Goal: Task Accomplishment & Management: Manage account settings

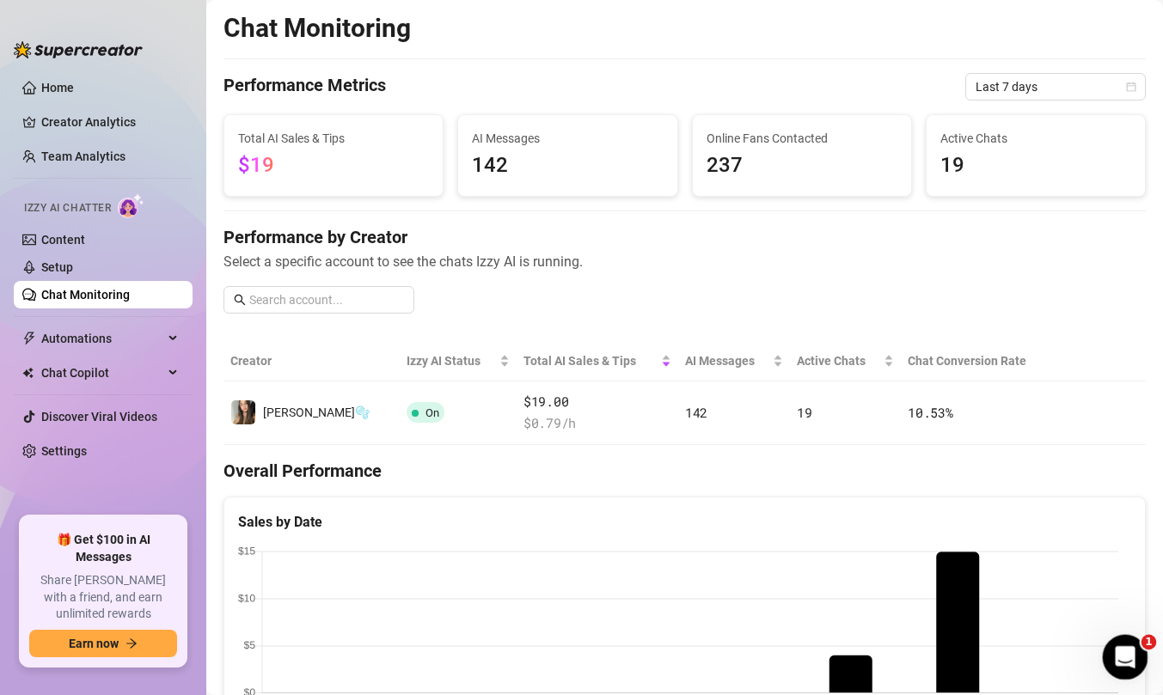
click at [1126, 670] on div "Open Intercom Messenger" at bounding box center [1122, 655] width 57 height 57
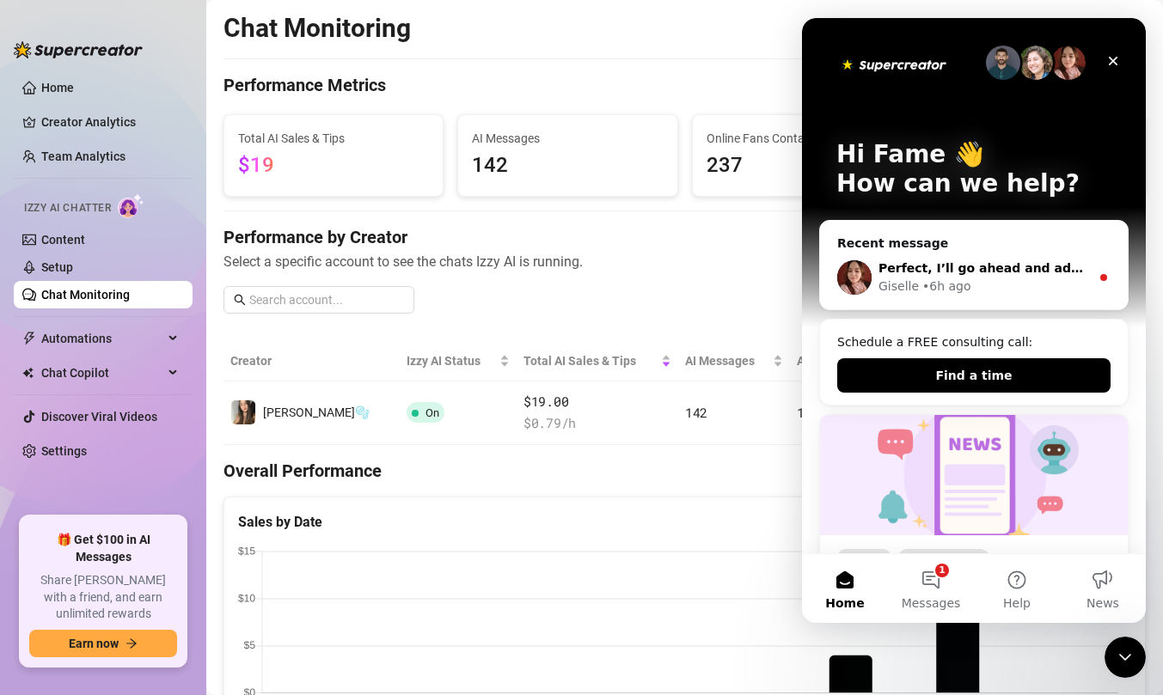
click at [897, 283] on div "Giselle" at bounding box center [898, 287] width 40 height 18
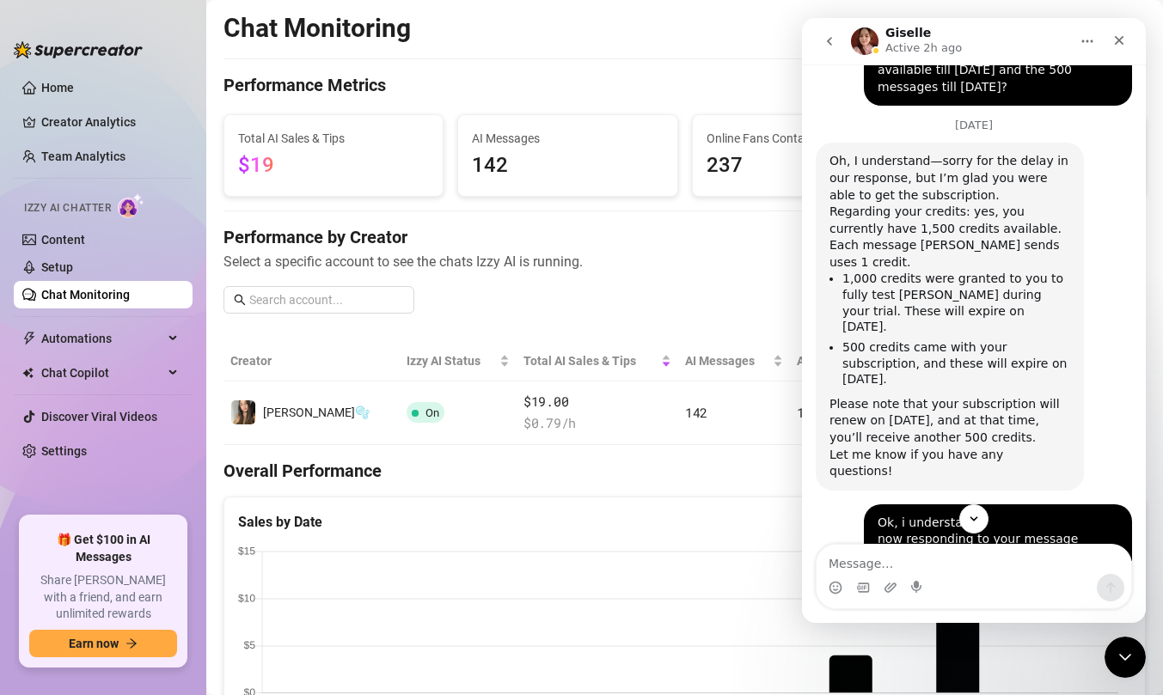
scroll to position [1643, 0]
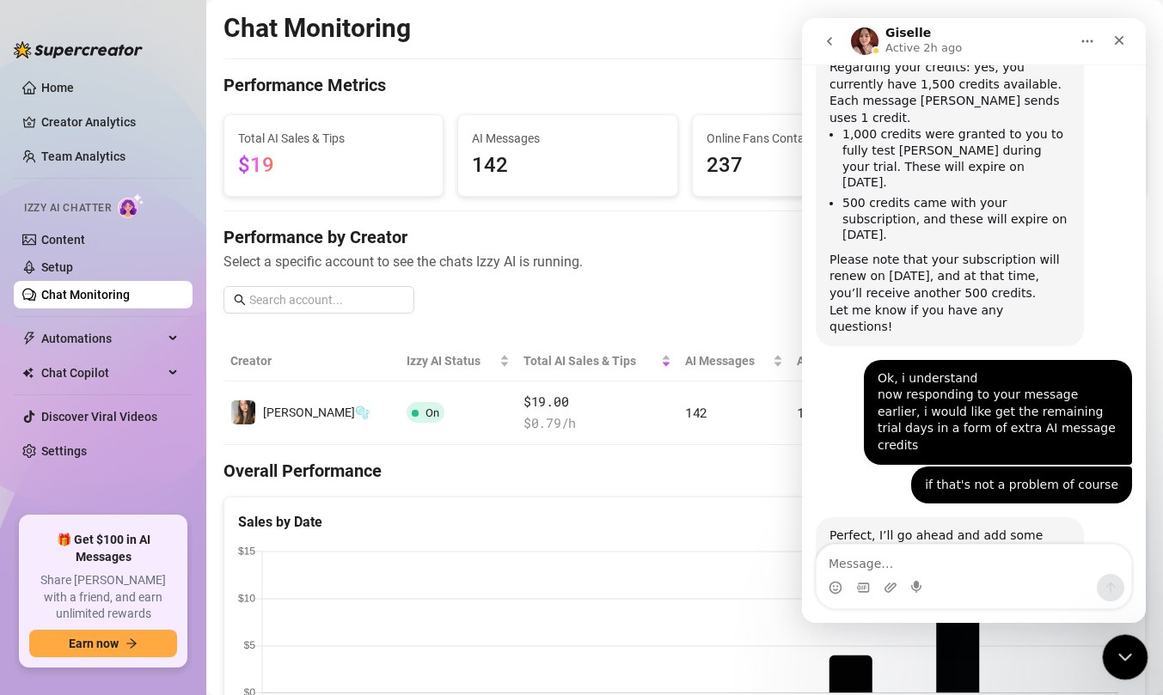
click at [1129, 654] on icon "Close Intercom Messenger" at bounding box center [1122, 655] width 21 height 21
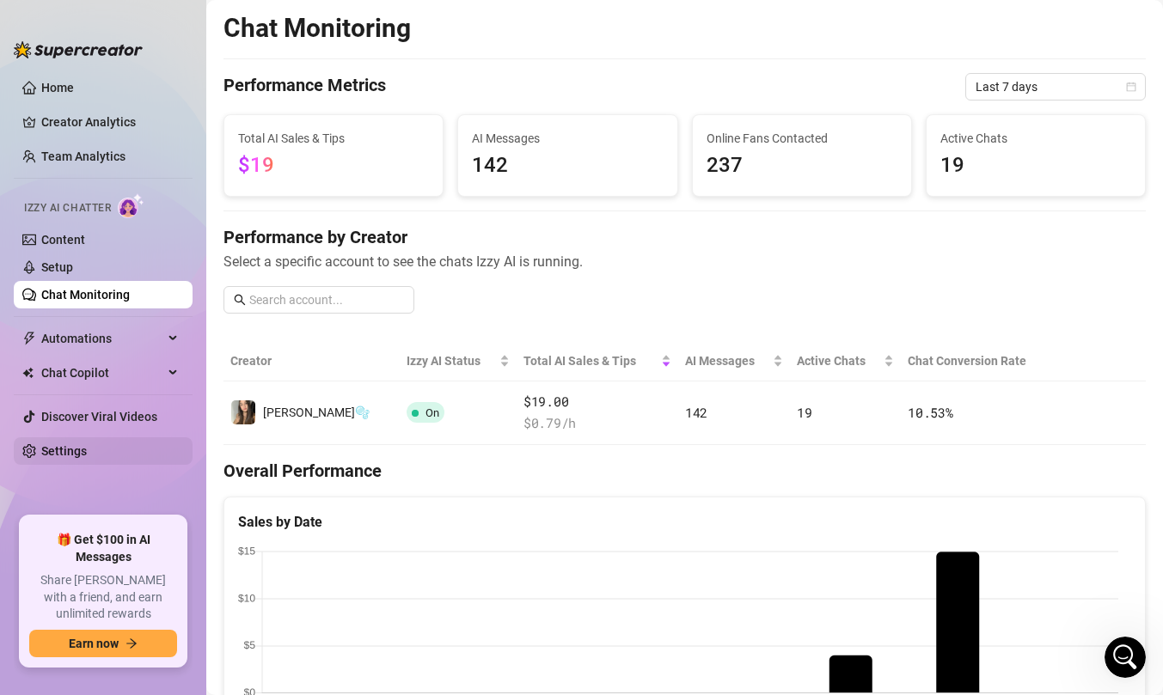
click at [46, 456] on link "Settings" at bounding box center [64, 451] width 46 height 14
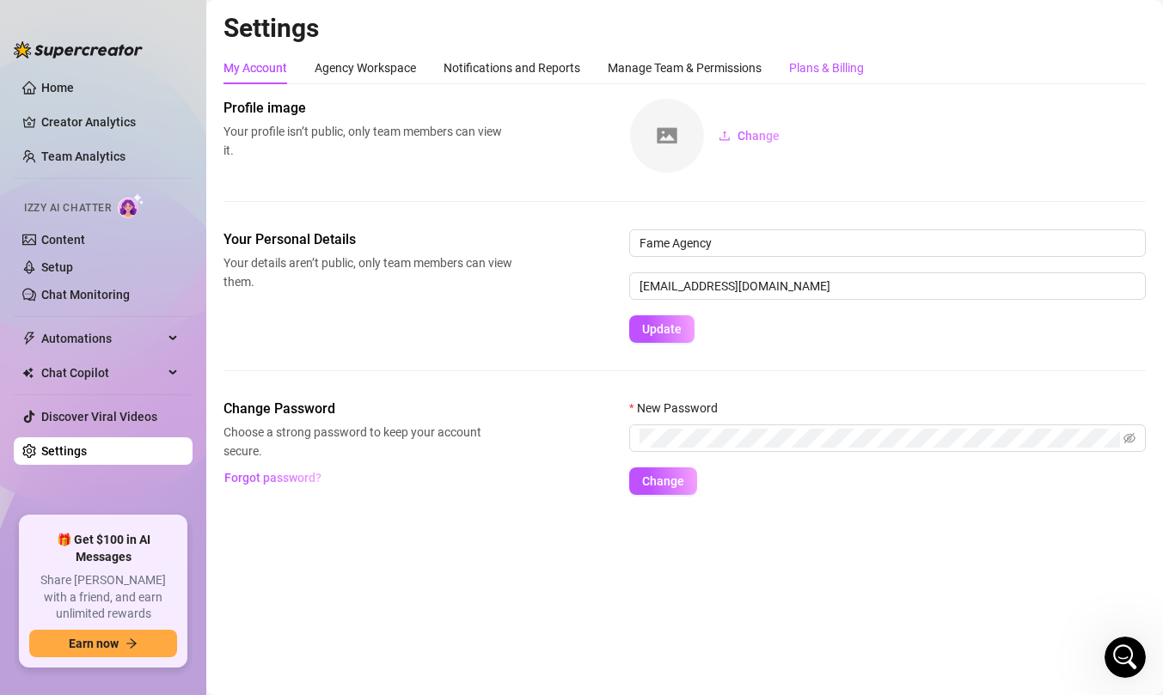
click at [835, 71] on div "Plans & Billing" at bounding box center [826, 67] width 75 height 19
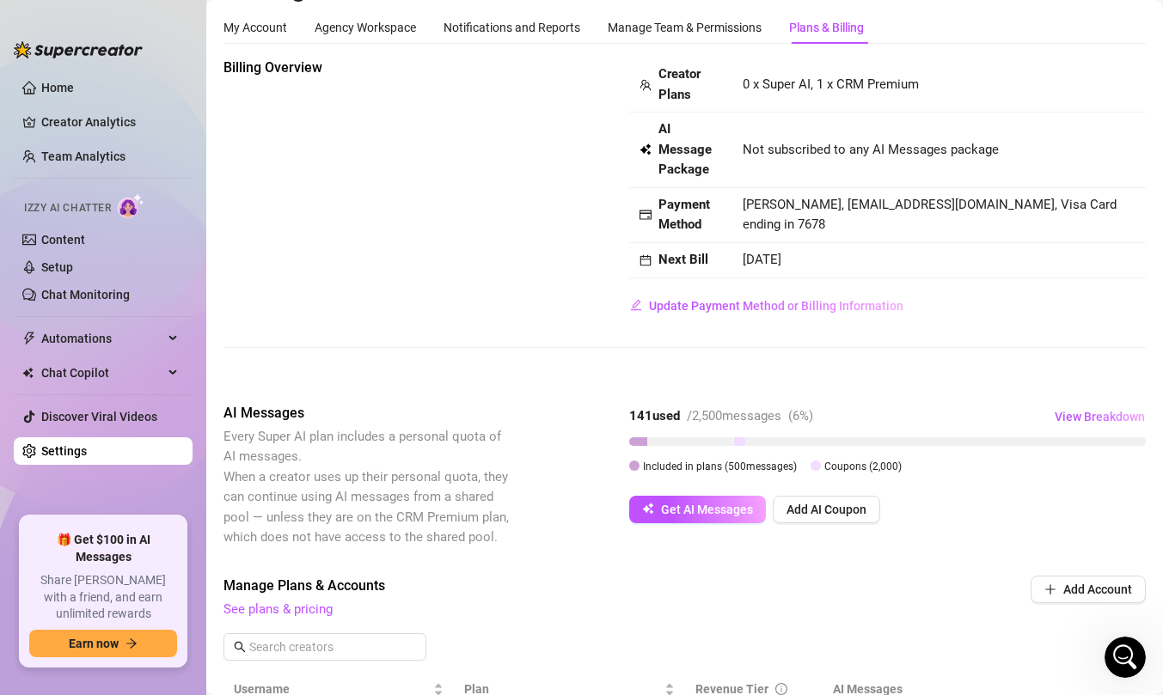
scroll to position [42, 0]
click at [1080, 413] on span "View Breakdown" at bounding box center [1100, 415] width 90 height 14
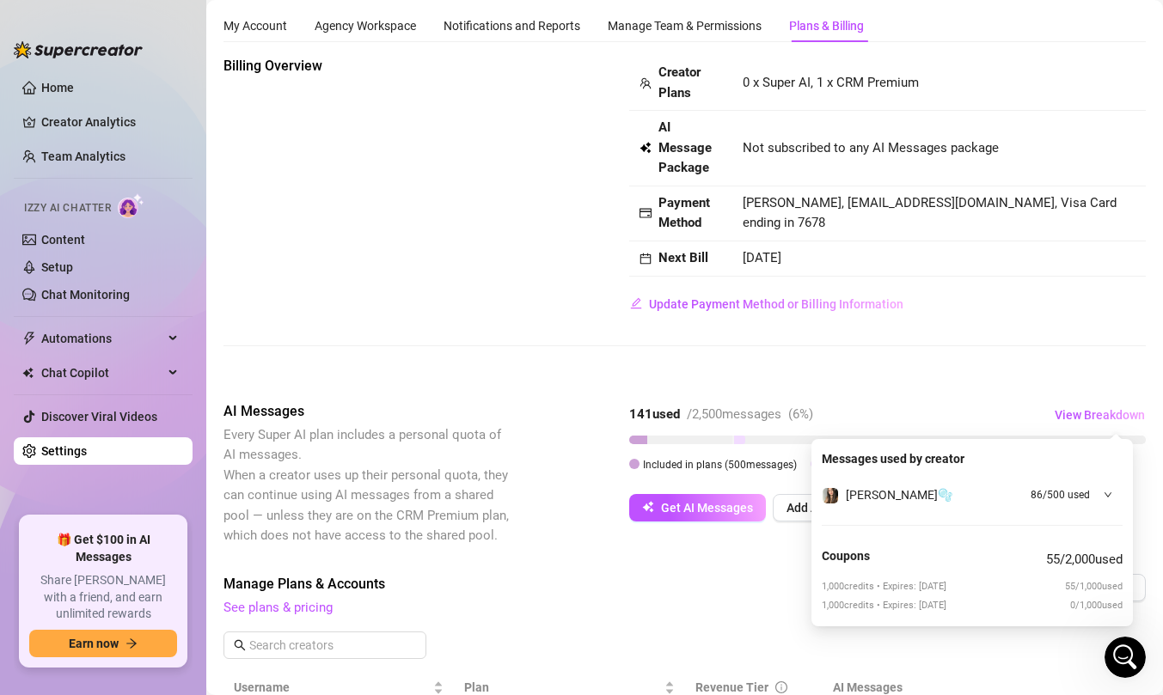
click at [1025, 396] on div "Billing Overview Creator Plans 0 x Super AI, 1 x CRM Premium AI Message Package…" at bounding box center [684, 547] width 922 height 983
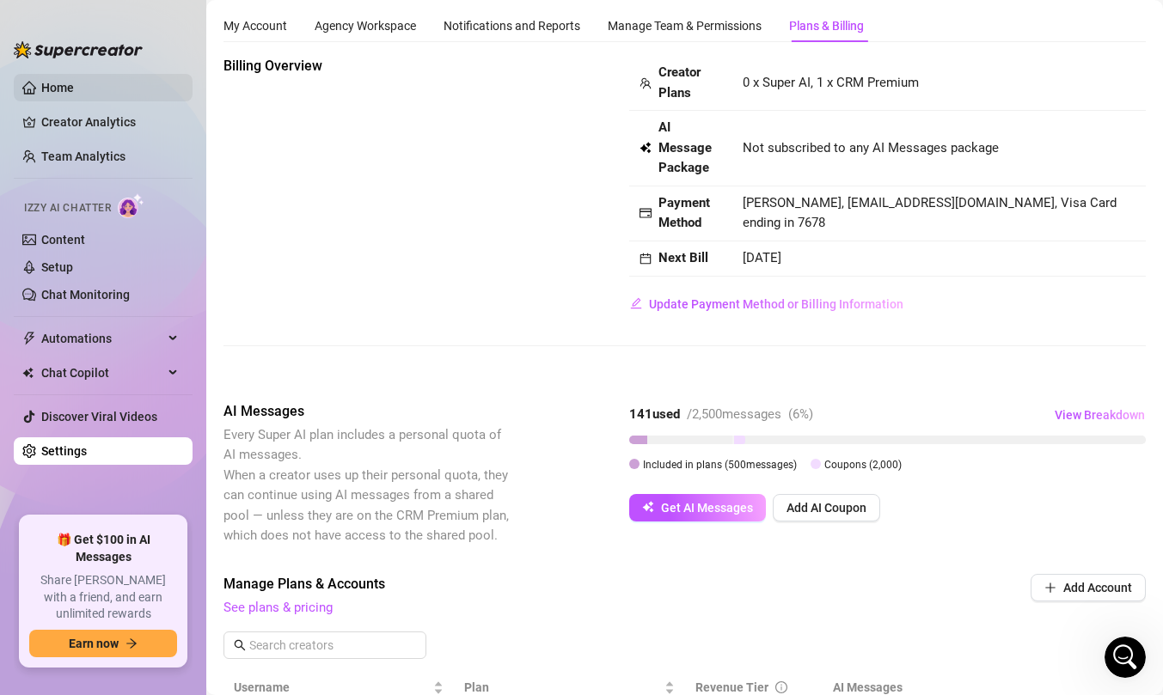
click at [64, 95] on link "Home" at bounding box center [57, 88] width 33 height 14
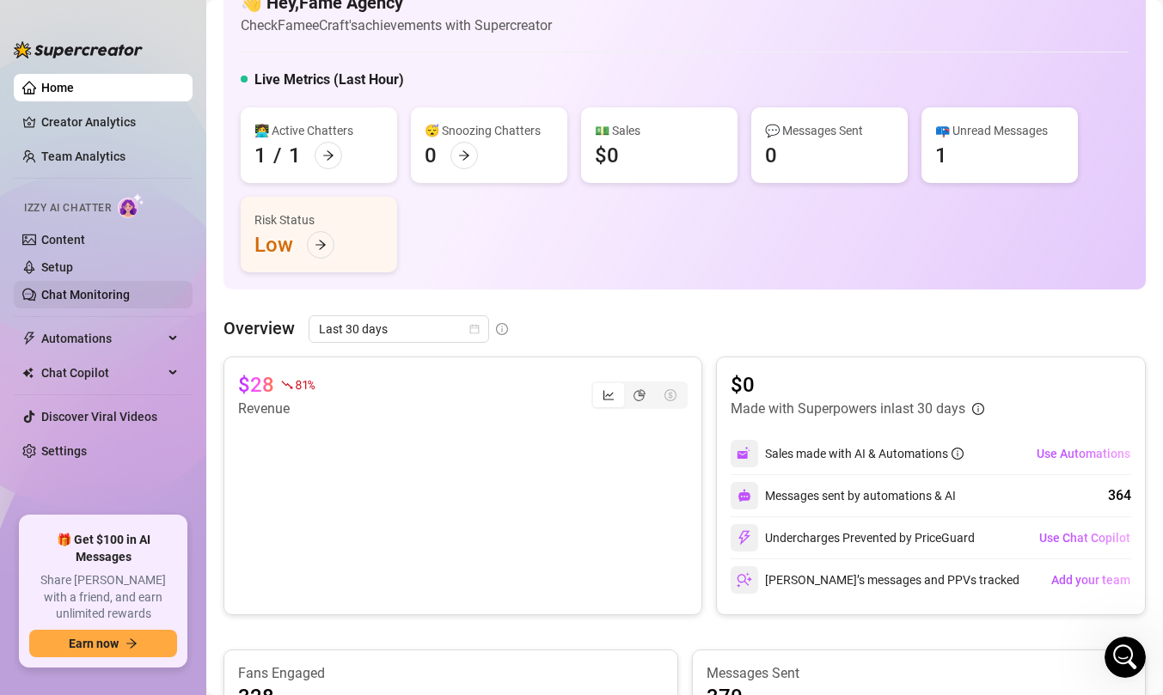
click at [50, 292] on link "Chat Monitoring" at bounding box center [85, 295] width 89 height 14
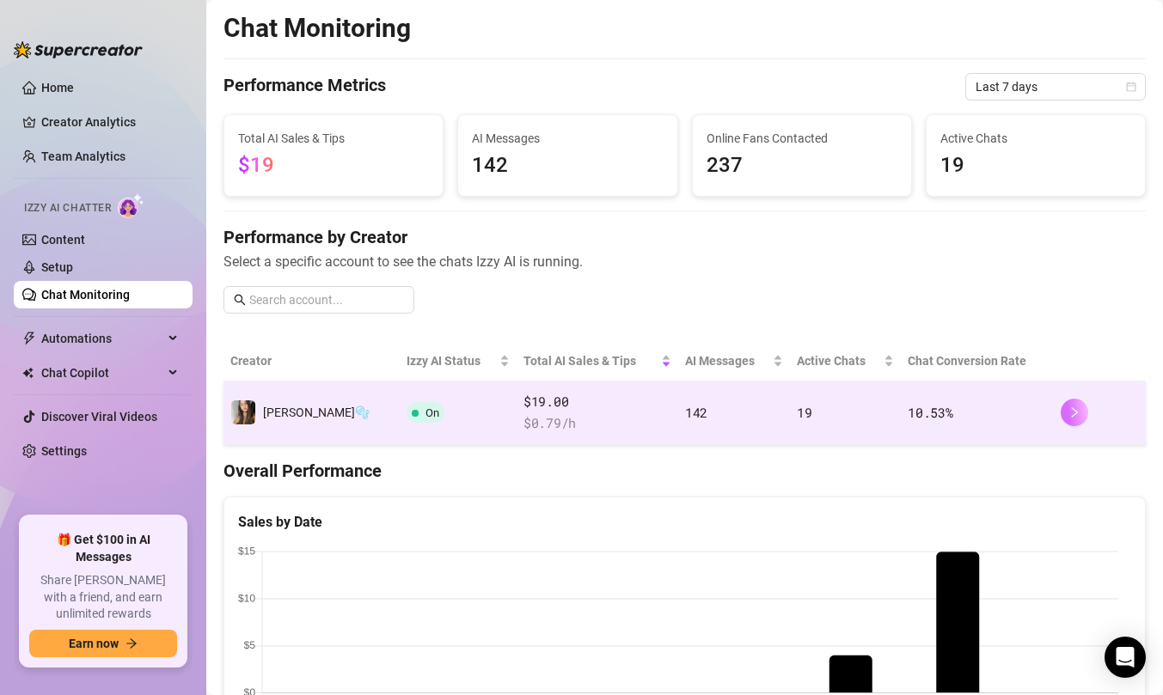
click at [1071, 422] on button "button" at bounding box center [1075, 413] width 28 height 28
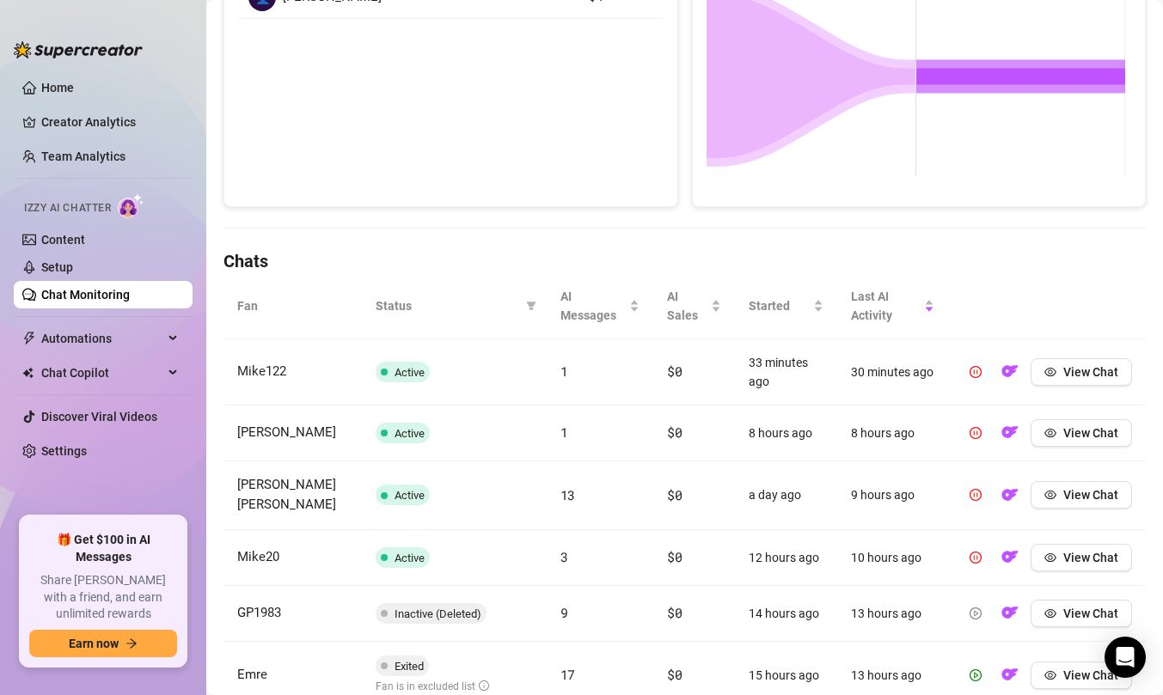
scroll to position [496, 0]
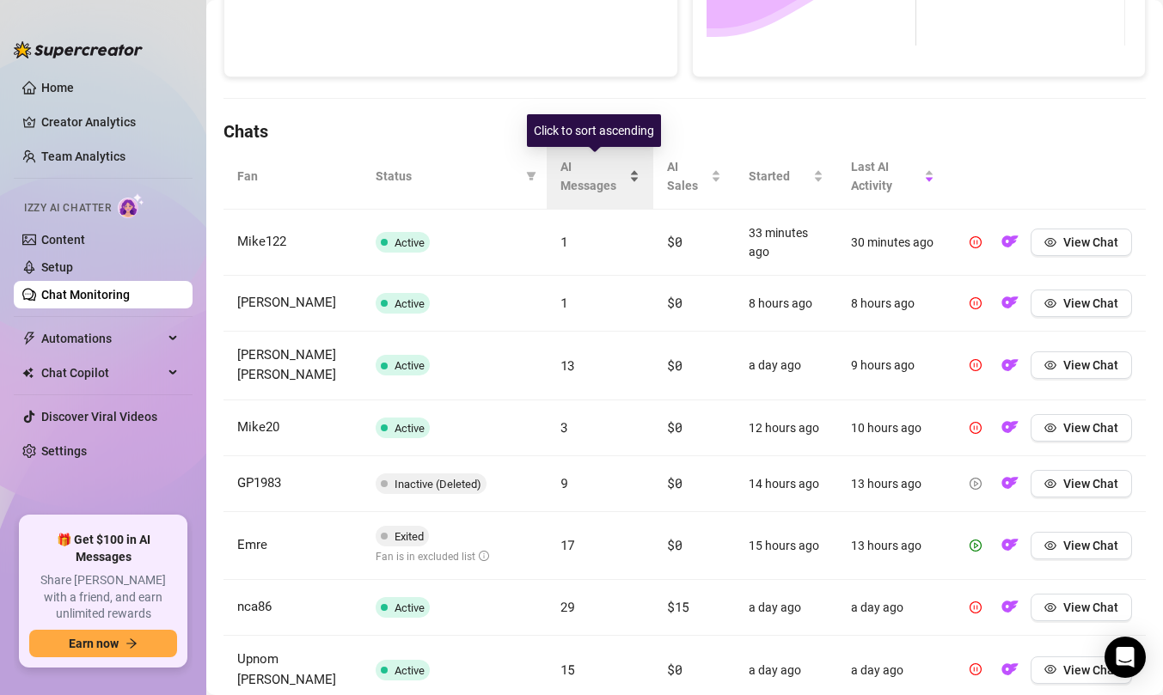
click at [612, 168] on span "AI Messages" at bounding box center [592, 176] width 65 height 38
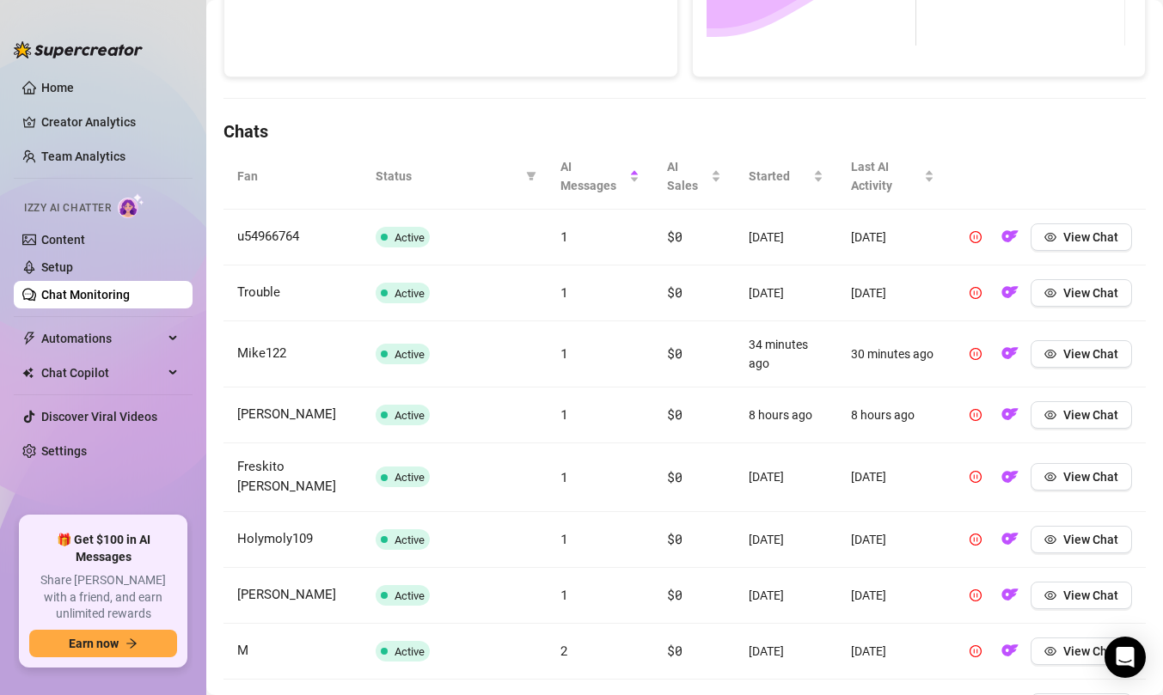
scroll to position [523, 0]
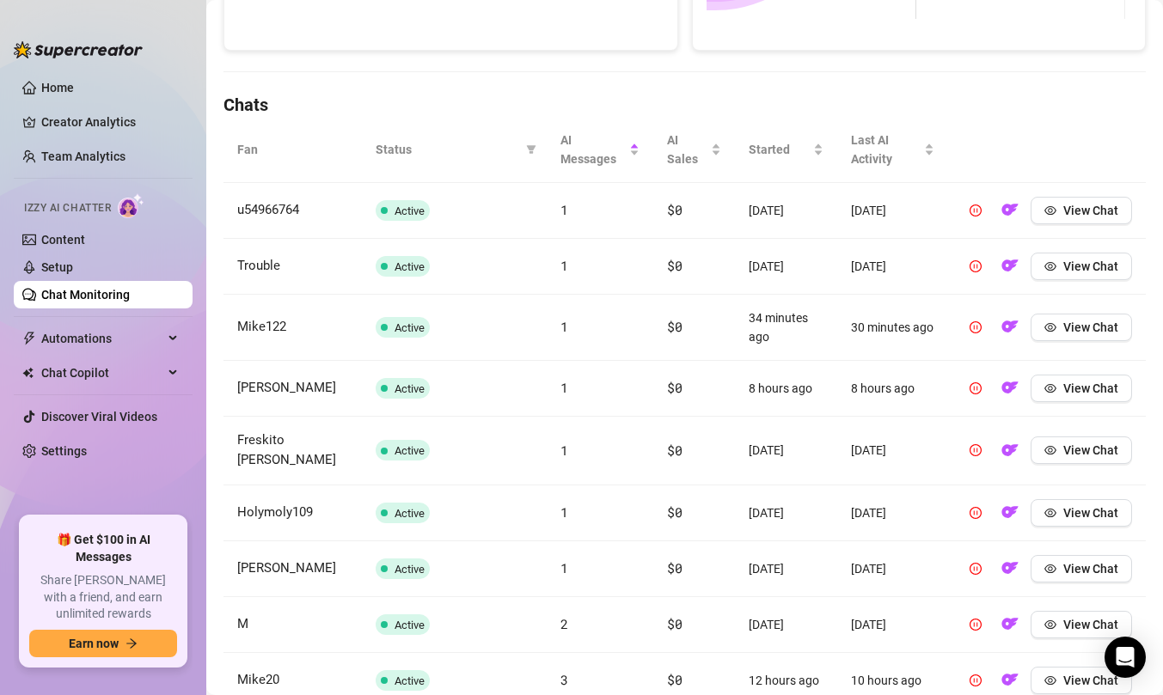
click at [616, 186] on td "1" at bounding box center [600, 211] width 107 height 56
click at [610, 163] on span "AI Messages" at bounding box center [592, 150] width 65 height 38
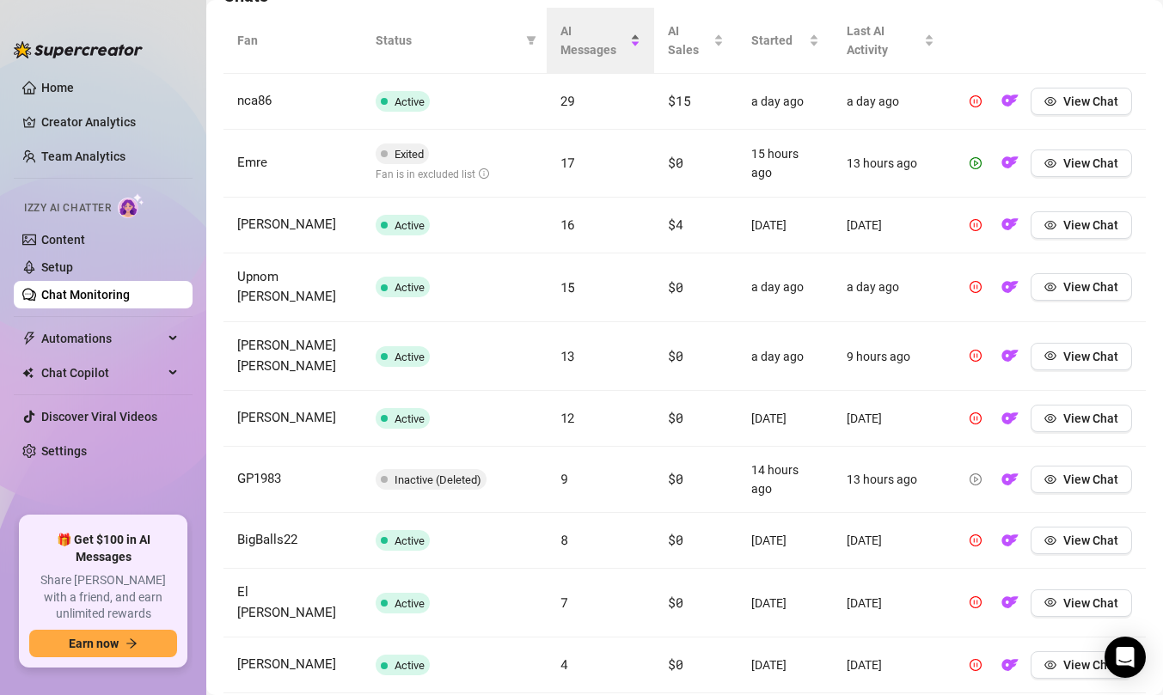
scroll to position [631, 0]
click at [1044, 96] on icon "eye" at bounding box center [1050, 102] width 12 height 12
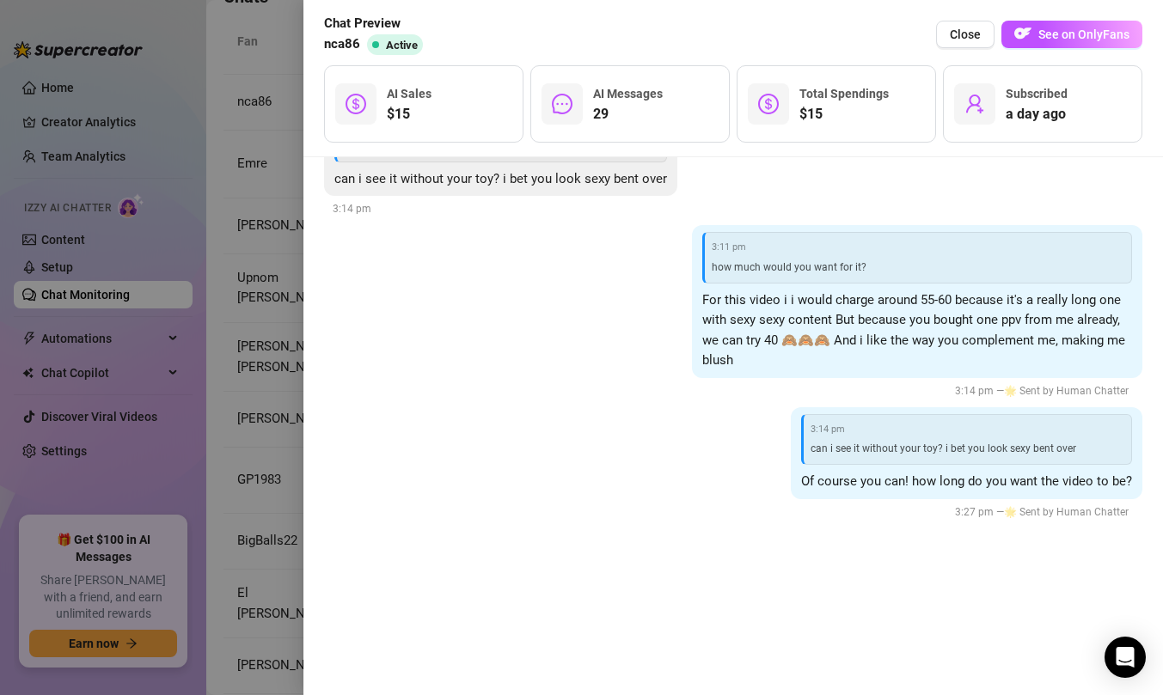
scroll to position [7736, 0]
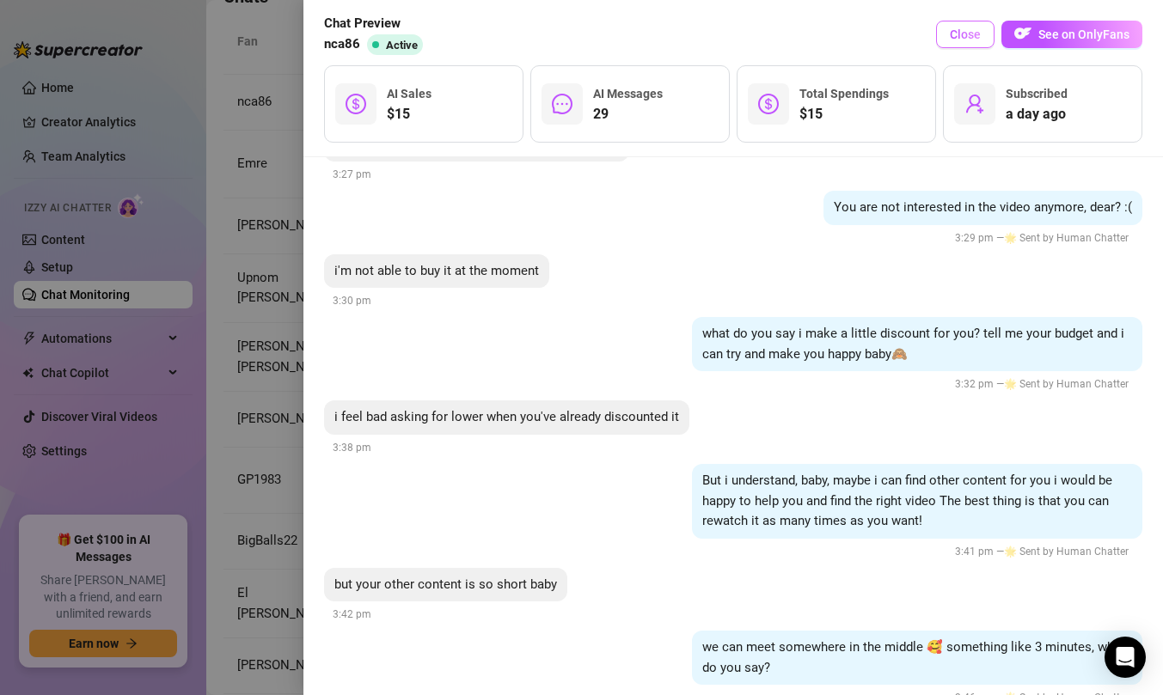
click at [976, 29] on span "Close" at bounding box center [965, 35] width 31 height 14
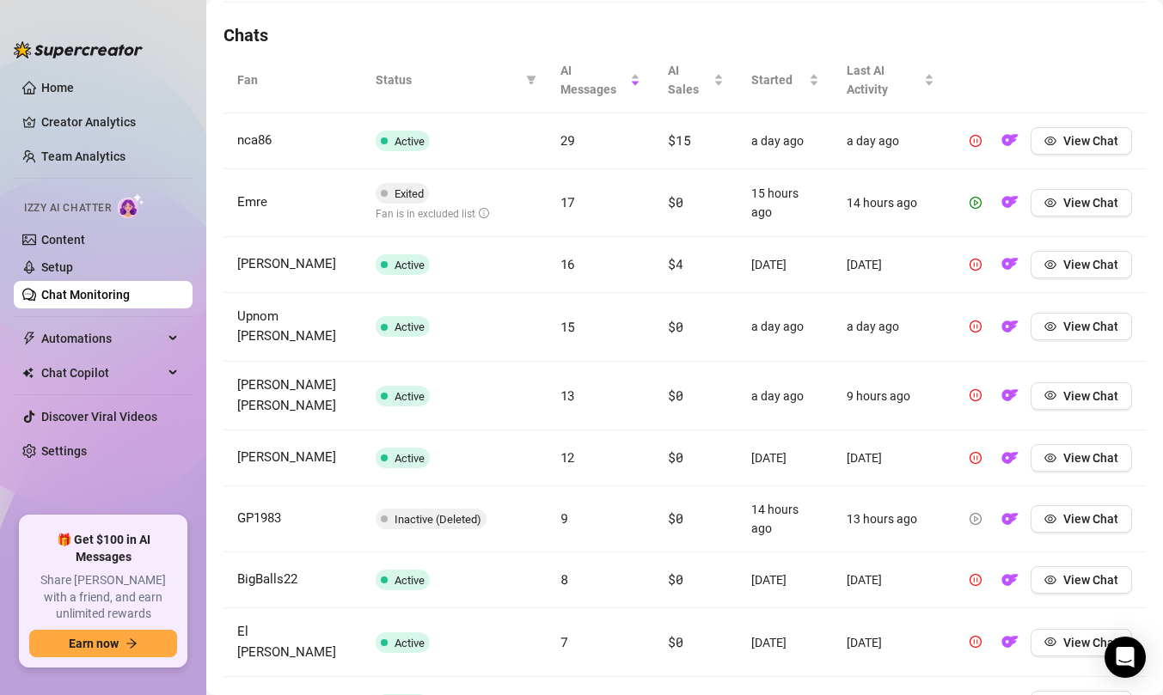
scroll to position [668, 0]
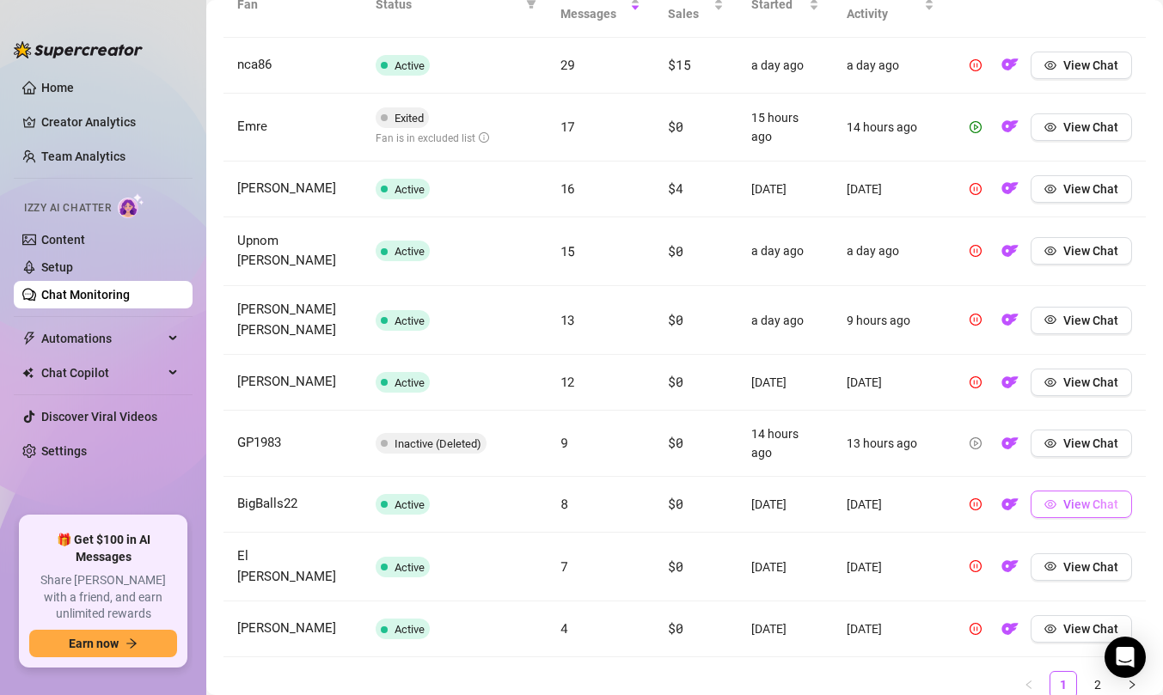
click at [1069, 498] on span "View Chat" at bounding box center [1090, 505] width 55 height 14
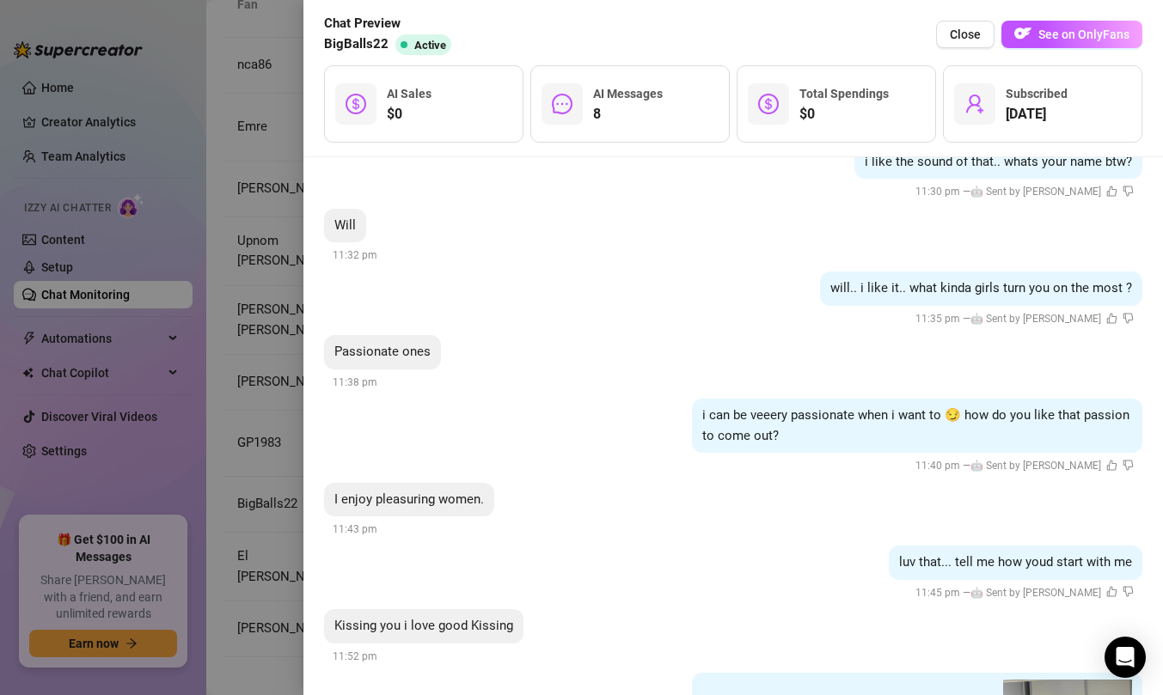
scroll to position [977, 0]
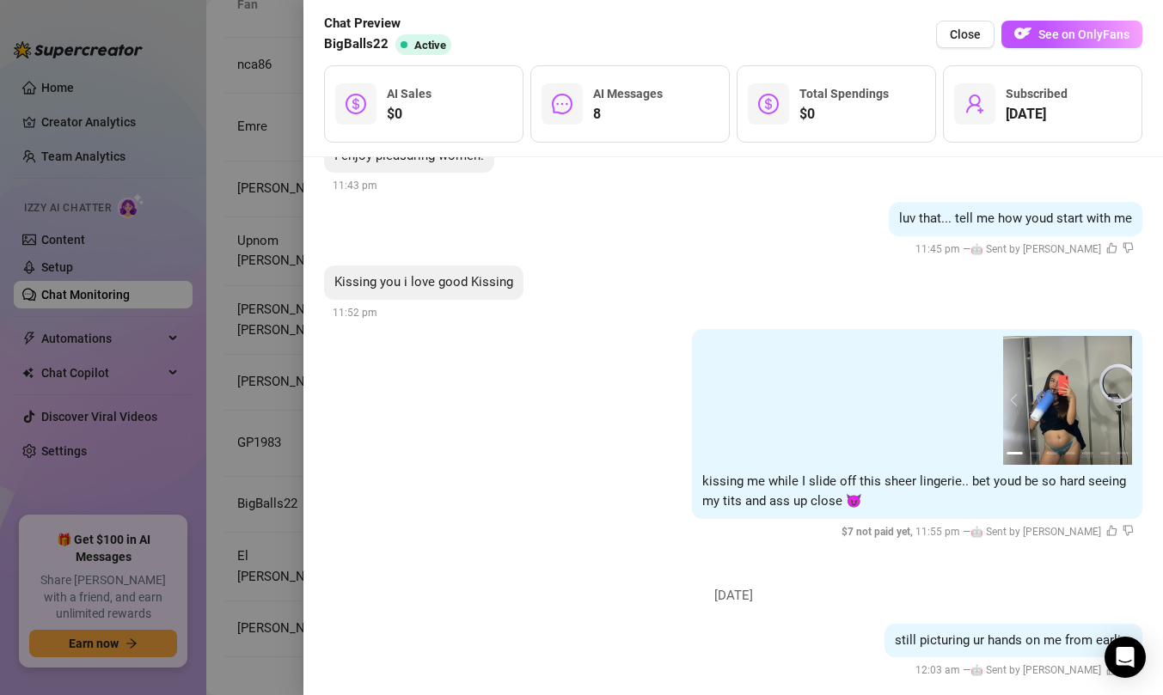
click at [273, 240] on div at bounding box center [581, 347] width 1163 height 695
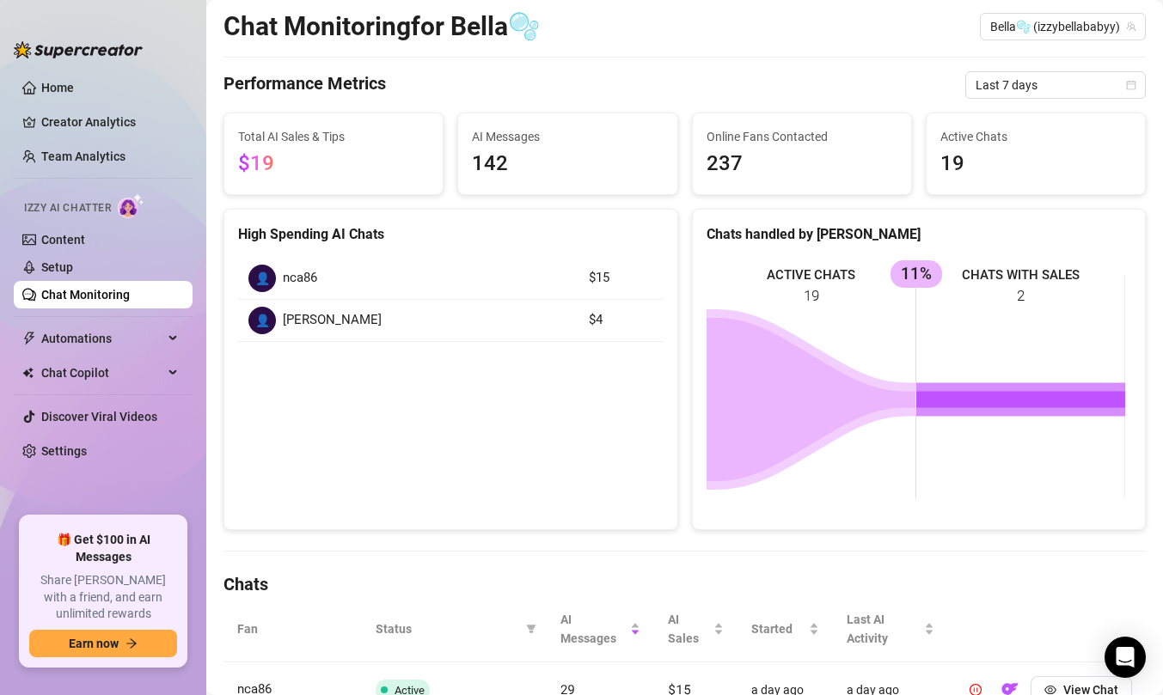
scroll to position [0, 0]
